Goal: Task Accomplishment & Management: Use online tool/utility

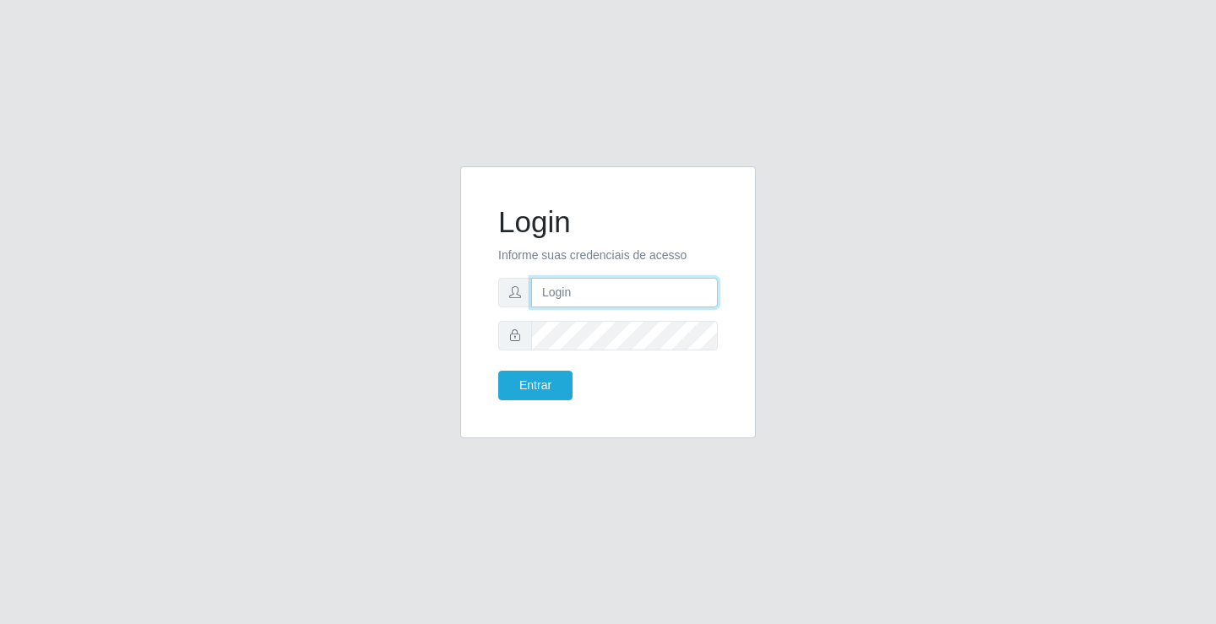
click at [617, 294] on input "text" at bounding box center [624, 293] width 187 height 30
type input "giovanny@ideal"
drag, startPoint x: 630, startPoint y: 293, endPoint x: 531, endPoint y: 288, distance: 99.0
click at [531, 288] on input "giovanny@ideal" at bounding box center [624, 293] width 187 height 30
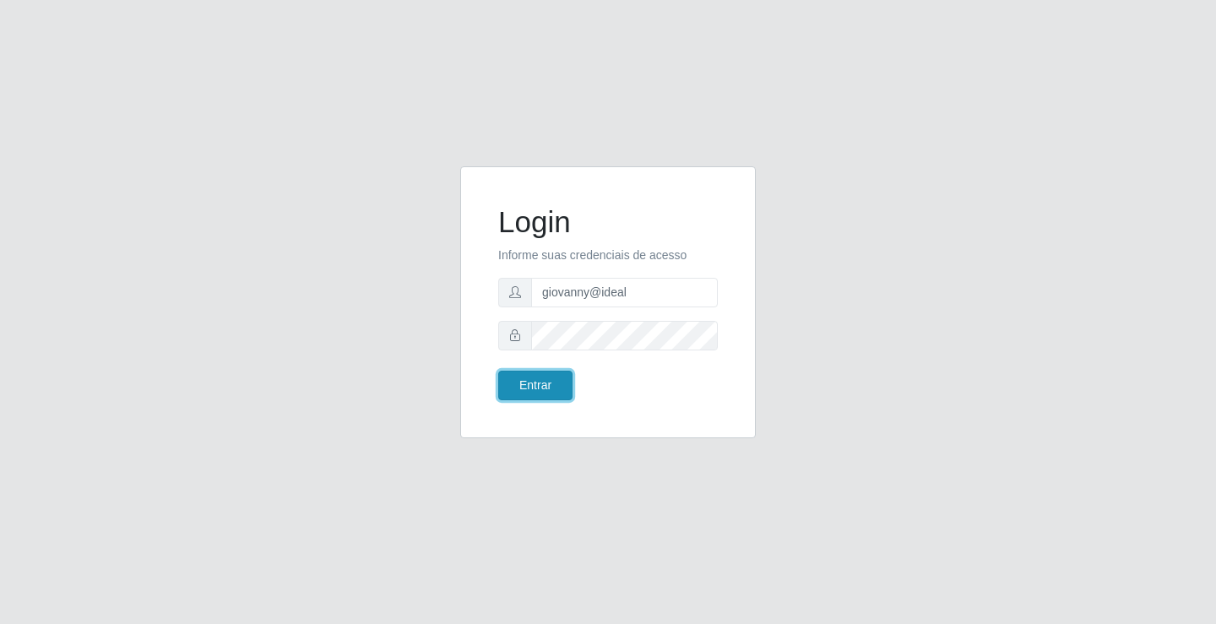
click at [543, 387] on button "Entrar" at bounding box center [535, 386] width 74 height 30
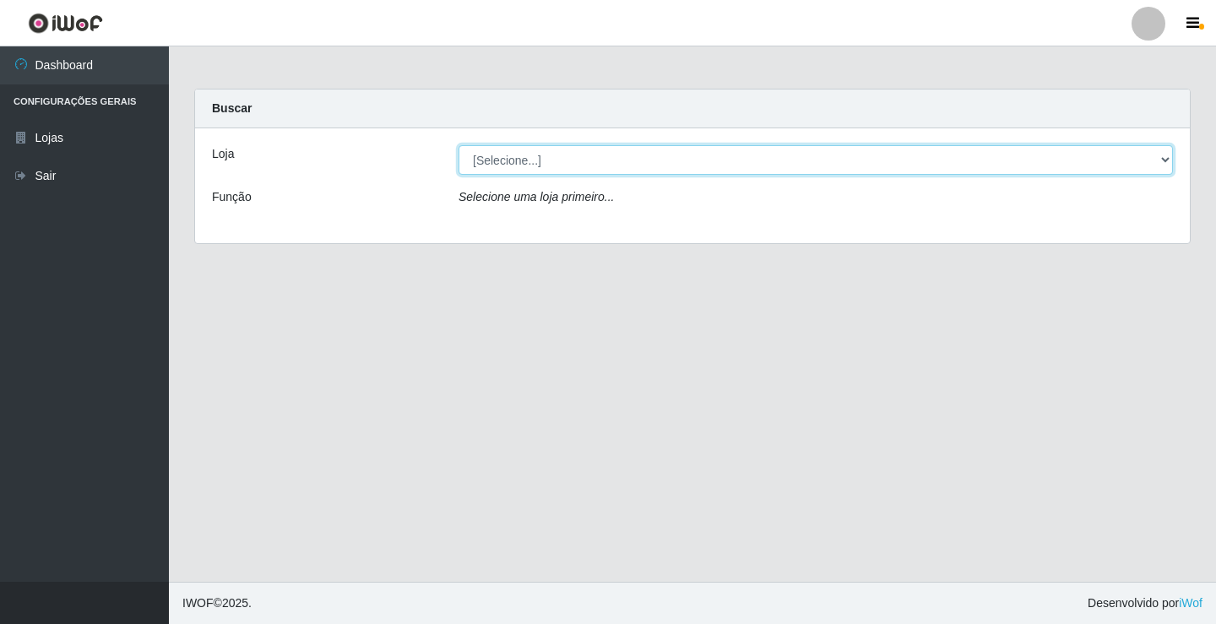
click at [1073, 157] on select "[Selecione...] Ideal - Conceição" at bounding box center [816, 160] width 715 height 30
select select "231"
click at [459, 145] on select "[Selecione...] Ideal - Conceição" at bounding box center [816, 160] width 715 height 30
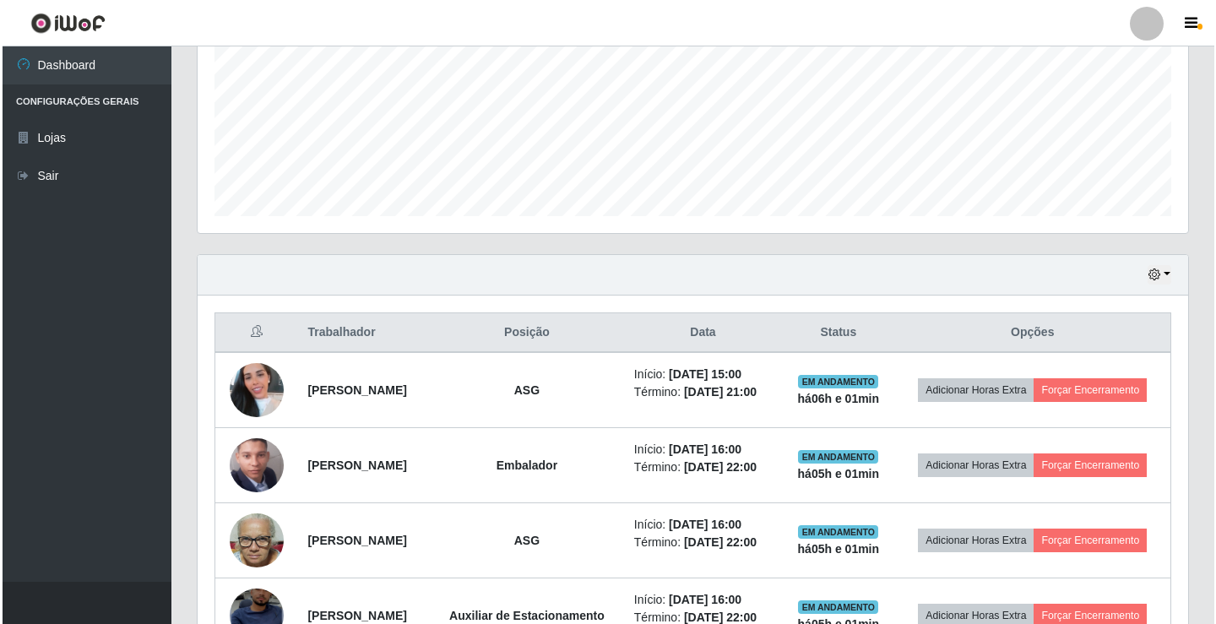
scroll to position [507, 0]
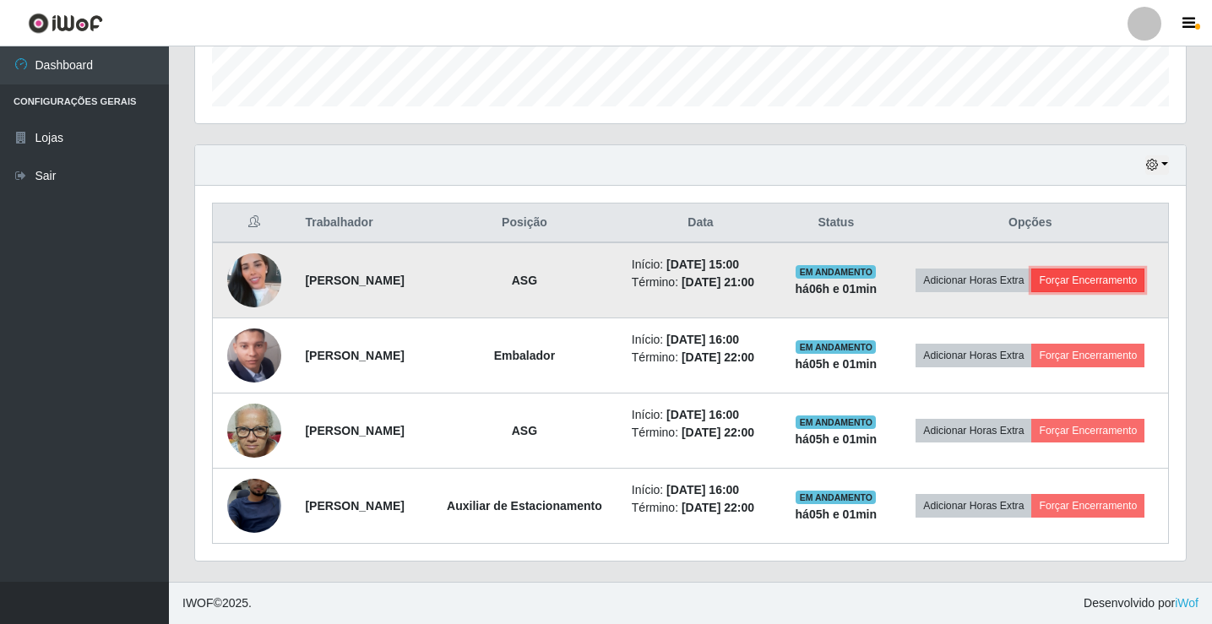
click at [1061, 291] on button "Forçar Encerramento" at bounding box center [1087, 281] width 113 height 24
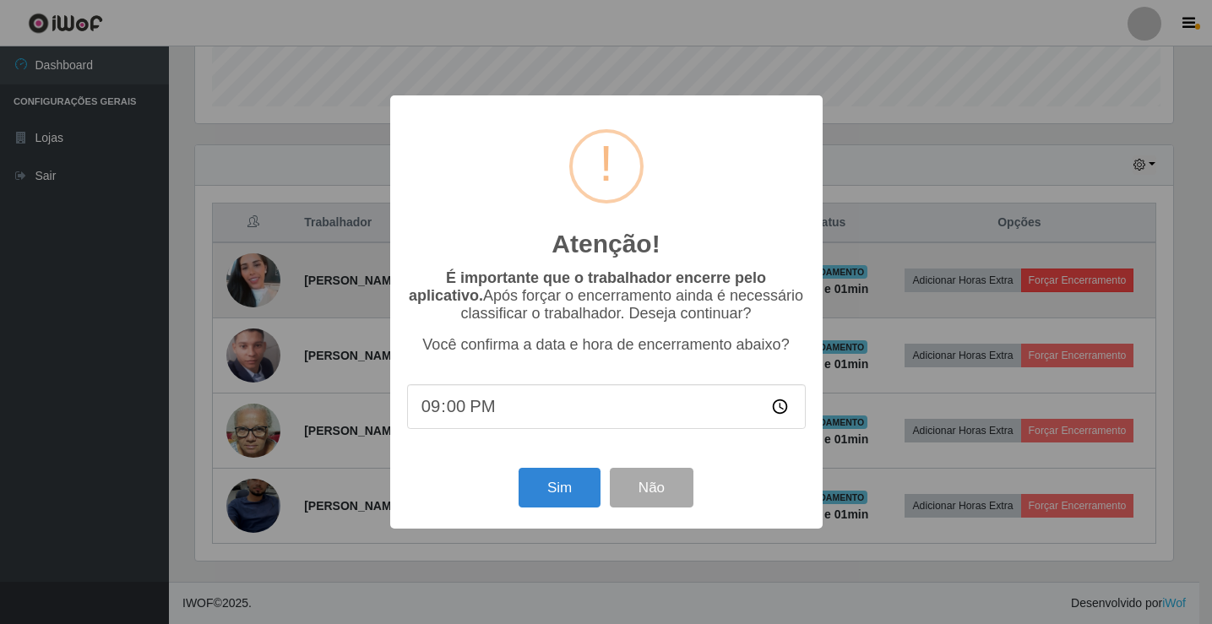
scroll to position [351, 982]
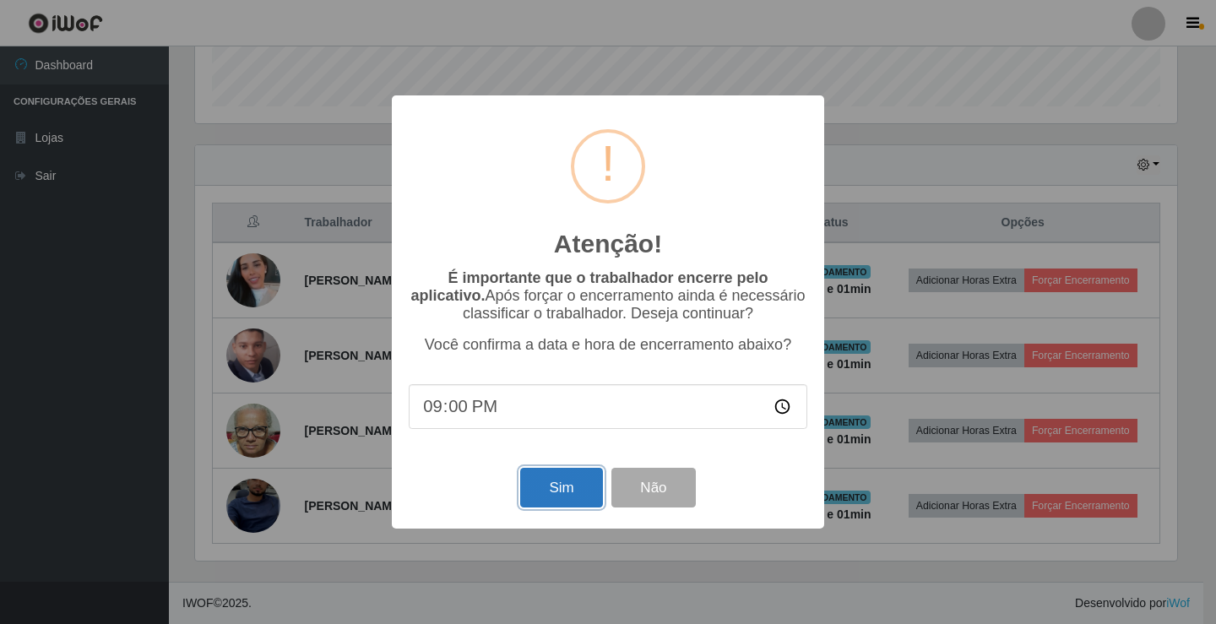
click at [526, 492] on button "Sim" at bounding box center [561, 488] width 82 height 40
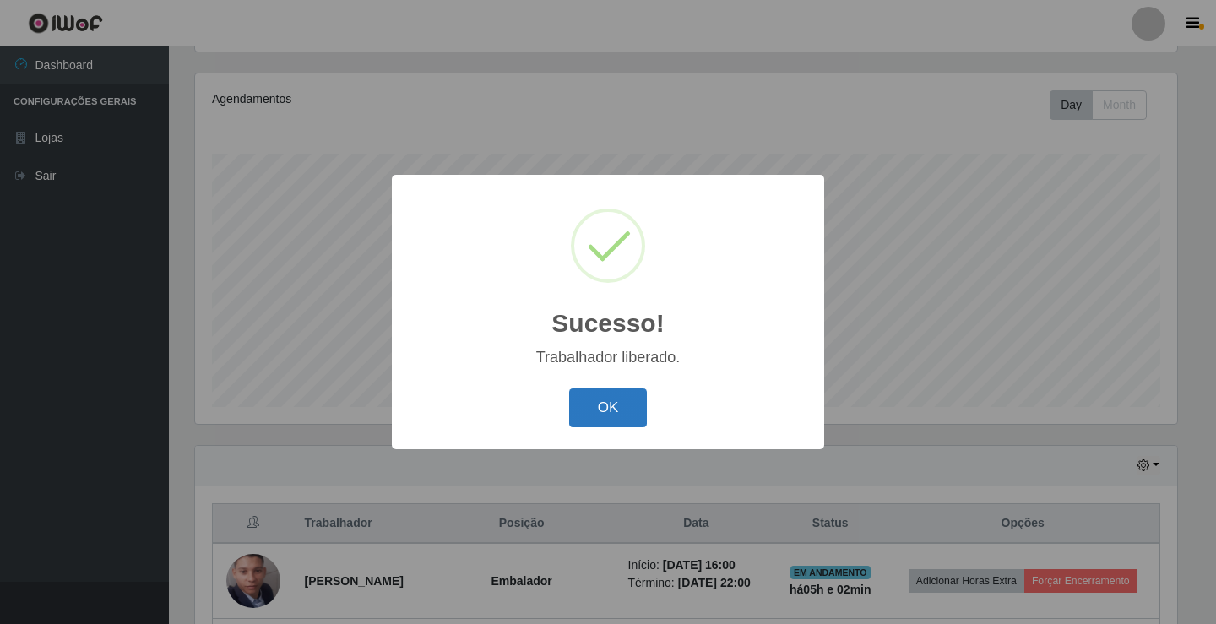
click at [597, 400] on button "OK" at bounding box center [608, 409] width 79 height 40
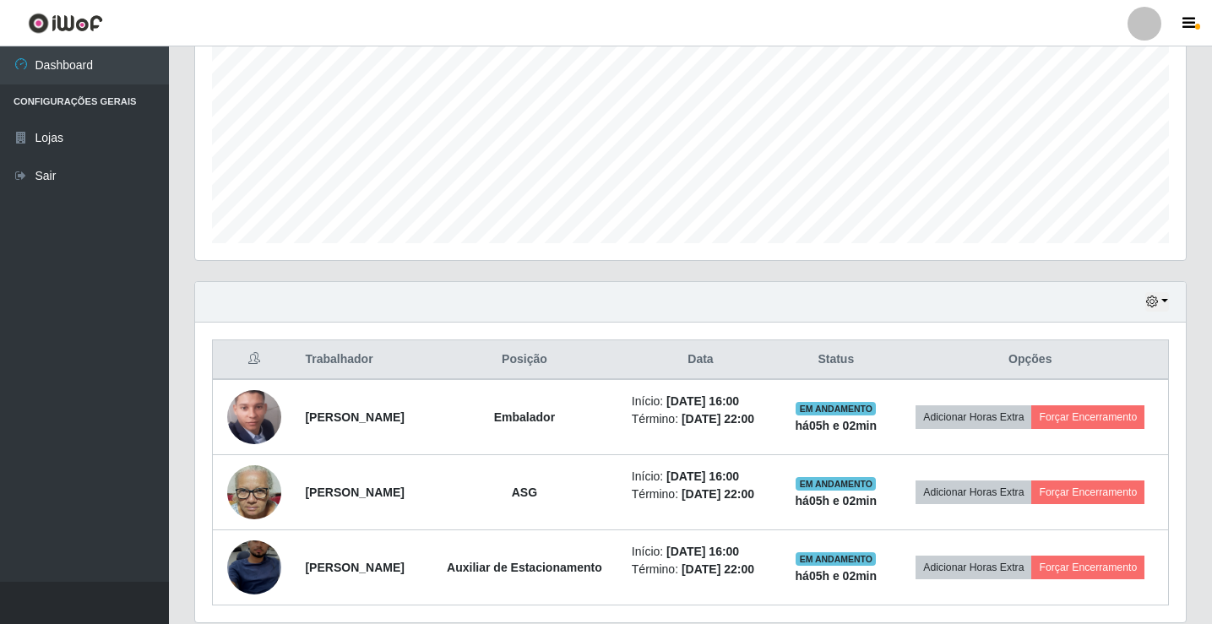
scroll to position [460, 0]
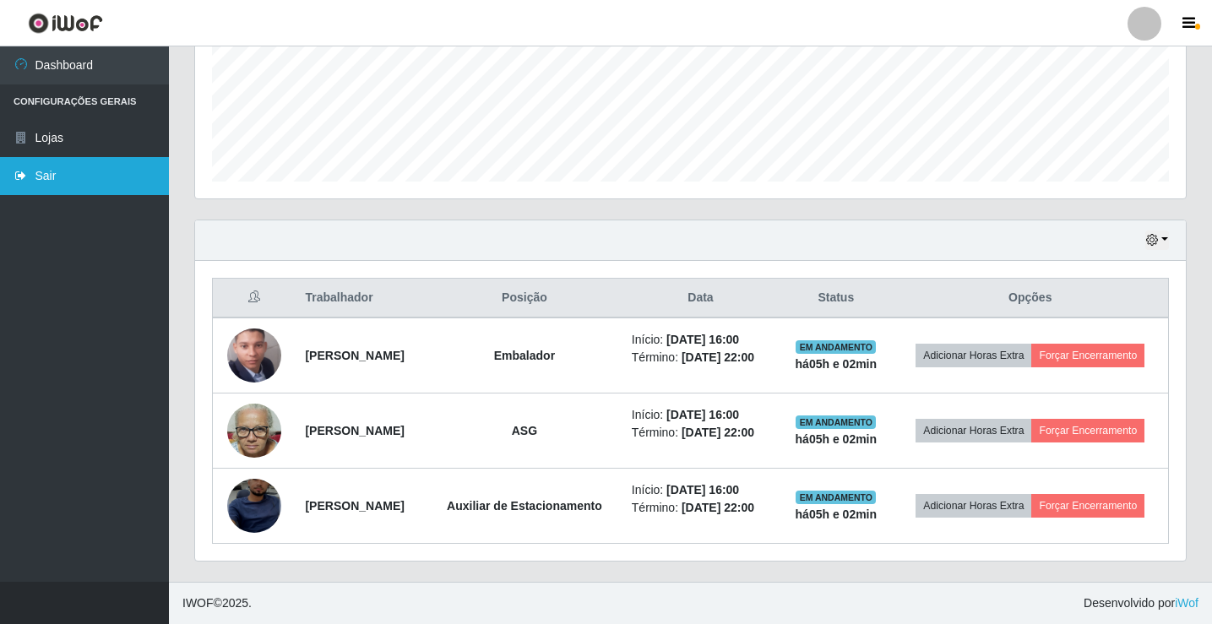
click at [63, 179] on link "Sair" at bounding box center [84, 176] width 169 height 38
